Goal: Transaction & Acquisition: Purchase product/service

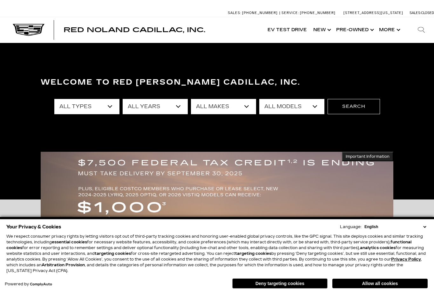
click at [109, 107] on select "All Types New Used Certified Used Demo" at bounding box center [86, 106] width 65 height 15
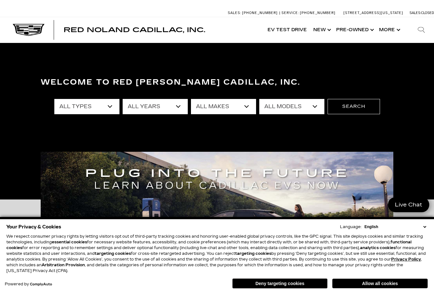
select select "Used"
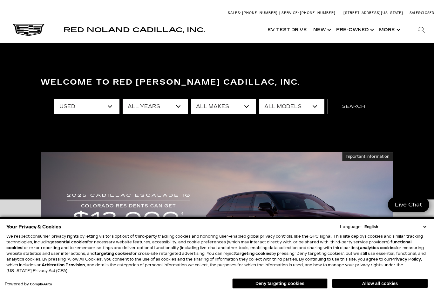
click at [243, 105] on select "All Makes Audi BMW Buick Cadillac Chevrolet Ford Honda Jeep Land Rover Lexus Me…" at bounding box center [223, 106] width 65 height 15
click at [247, 105] on select "All Makes Audi BMW Buick Cadillac Chevrolet Ford Honda Jeep Land Rover Lexus Me…" at bounding box center [223, 106] width 65 height 15
select select "Cadillac"
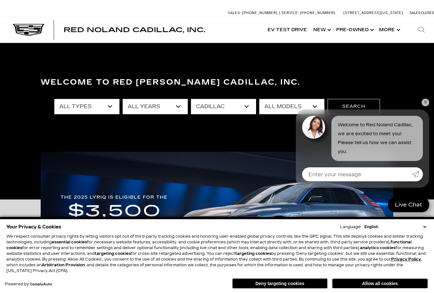
click at [423, 106] on div "Welcome to Red Noland Cadillac, Inc. All Types Used Certified Used All Years 20…" at bounding box center [217, 120] width 434 height 95
click at [421, 106] on div "Welcome to Red Noland Cadillac, Inc. All Types Used Certified Used All Years 20…" at bounding box center [217, 120] width 434 height 95
click at [419, 104] on div "Welcome to Red Noland Cadillac, Inc. All Types Used Certified Used All Years 20…" at bounding box center [217, 120] width 434 height 95
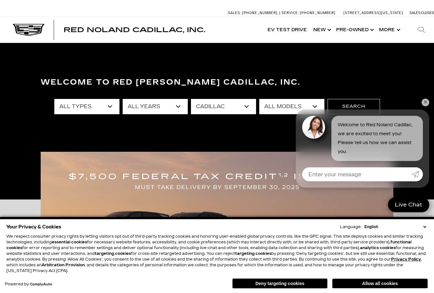
click at [428, 101] on link "✕" at bounding box center [426, 103] width 8 height 8
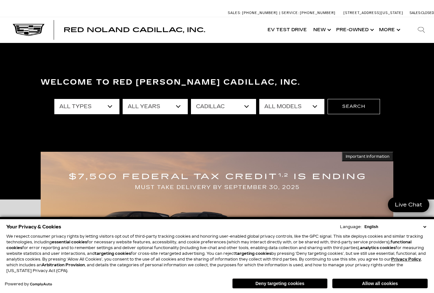
click at [313, 105] on select "All Models CT5 DTS Escalade SRX XT4 XT5 XT6 XTS" at bounding box center [291, 106] width 65 height 15
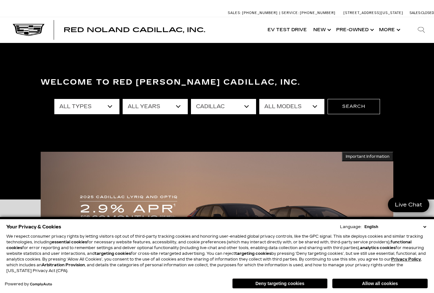
select select "XT6"
click at [358, 105] on button "Search" at bounding box center [354, 106] width 52 height 15
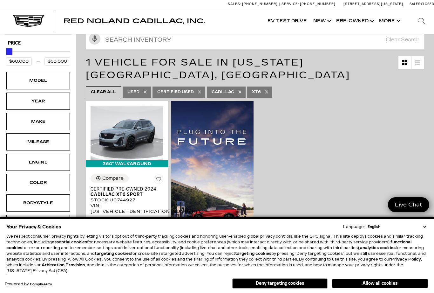
scroll to position [87, 0]
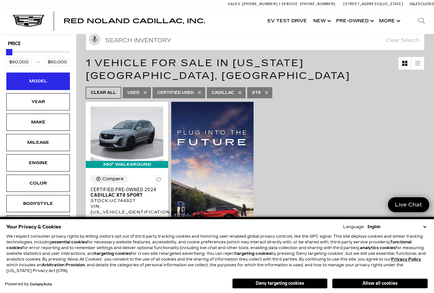
click at [27, 78] on div "Model" at bounding box center [38, 81] width 32 height 7
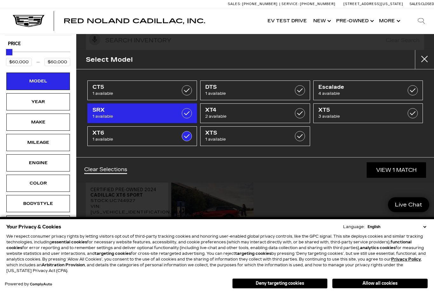
click at [104, 107] on span "SRX" at bounding box center [134, 110] width 85 height 6
checkbox input "true"
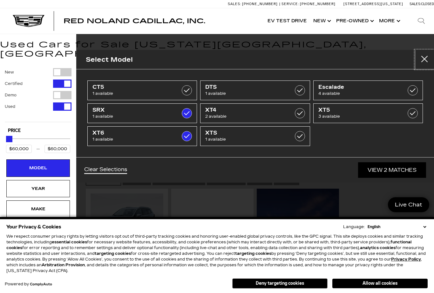
click at [426, 58] on button "Close" at bounding box center [424, 59] width 19 height 19
